Goal: Obtain resource: Download file/media

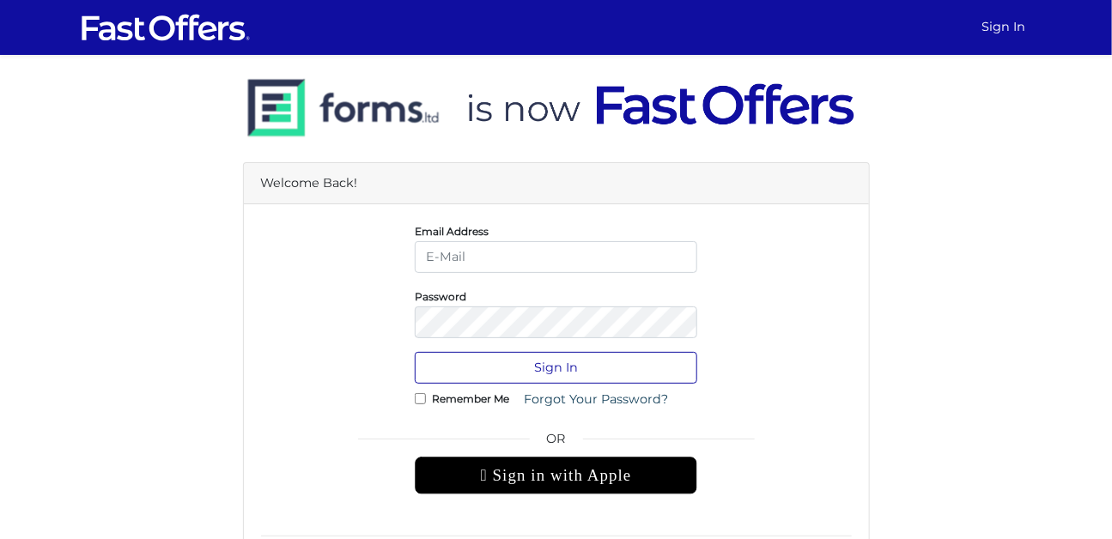
type input "gy.realtor@outlook.com"
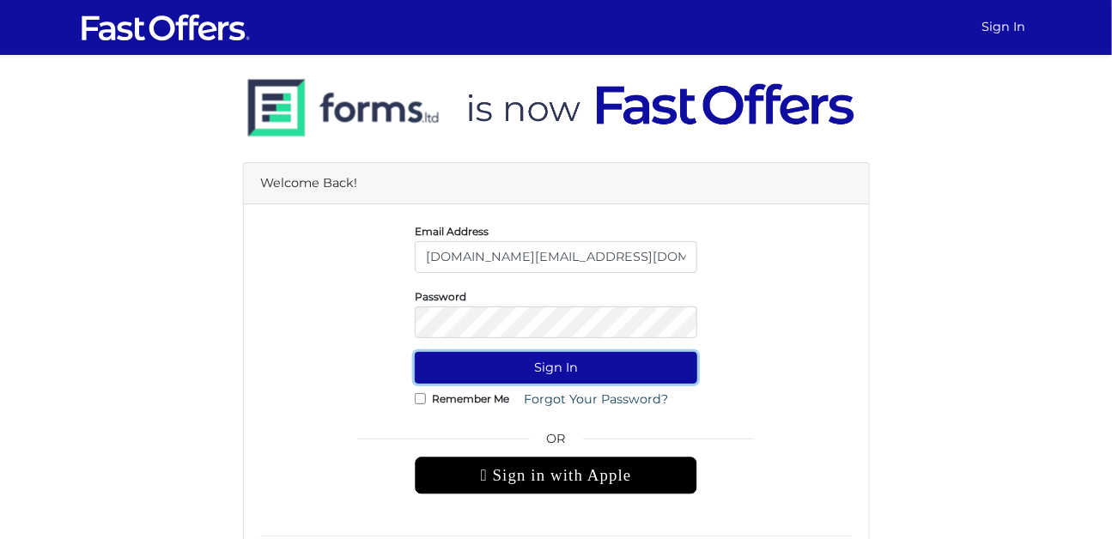
click at [539, 374] on button "Sign In" at bounding box center [556, 368] width 283 height 32
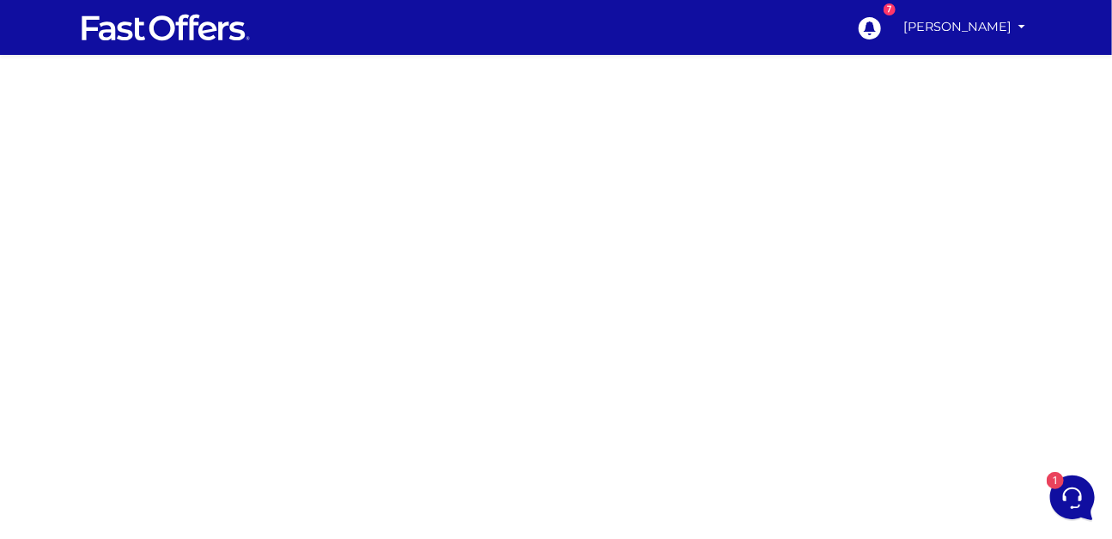
scroll to position [117, 0]
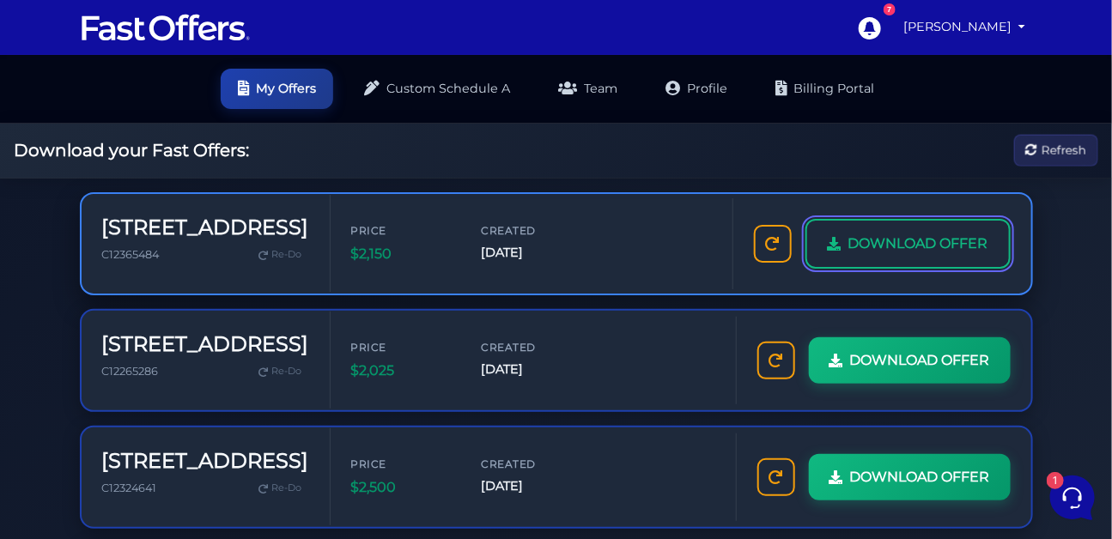
click at [849, 255] on span "DOWNLOAD OFFER" at bounding box center [919, 244] width 140 height 22
